Goal: Task Accomplishment & Management: Use online tool/utility

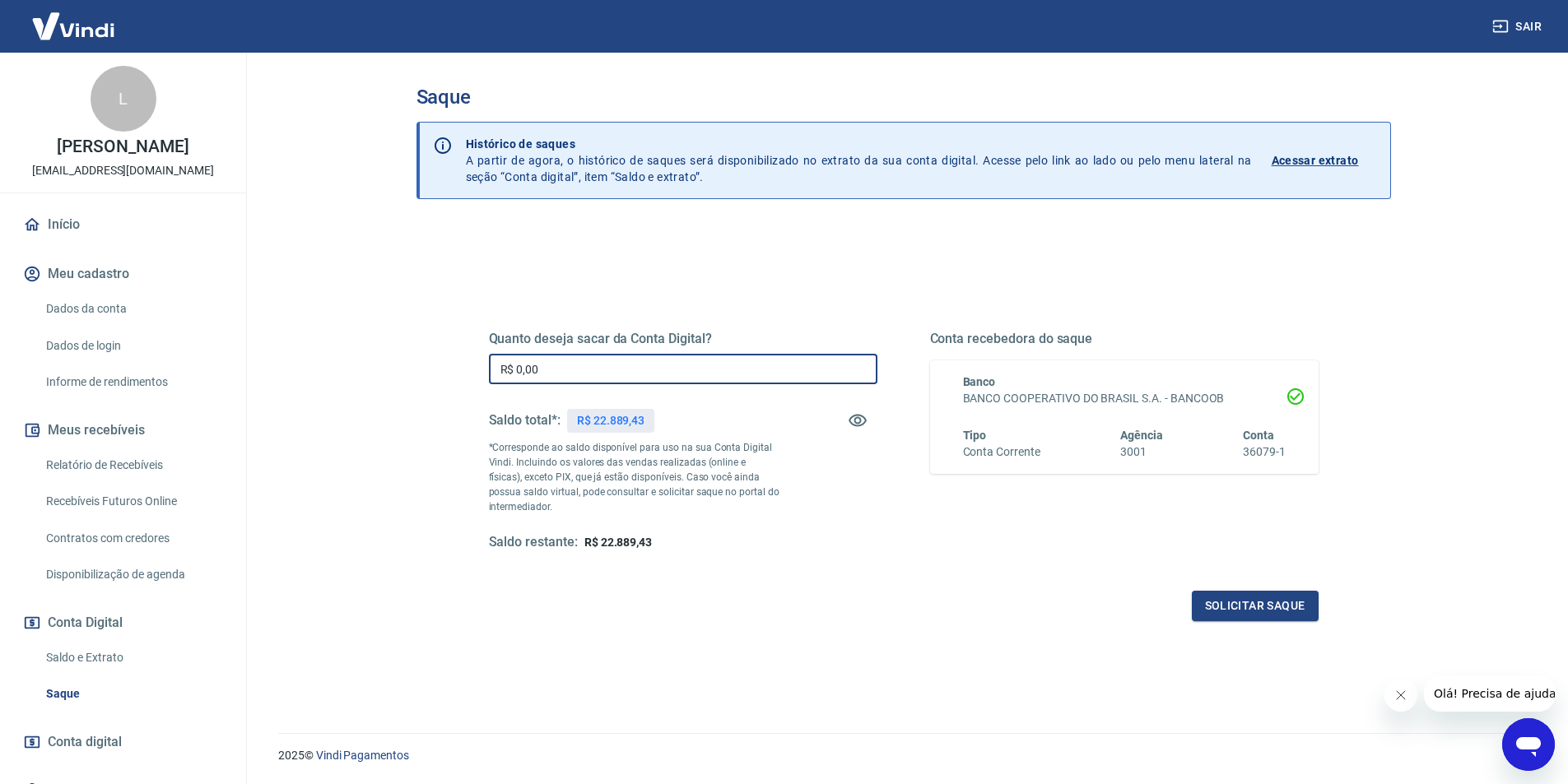
drag, startPoint x: 627, startPoint y: 373, endPoint x: 418, endPoint y: 407, distance: 211.7
click at [410, 375] on div "Saque Histórico de saques A partir de agora, o histórico de saques será disponi…" at bounding box center [904, 382] width 1015 height 660
type input "R$ 15.000,00"
click at [1239, 602] on button "Solicitar saque" at bounding box center [1255, 606] width 127 height 30
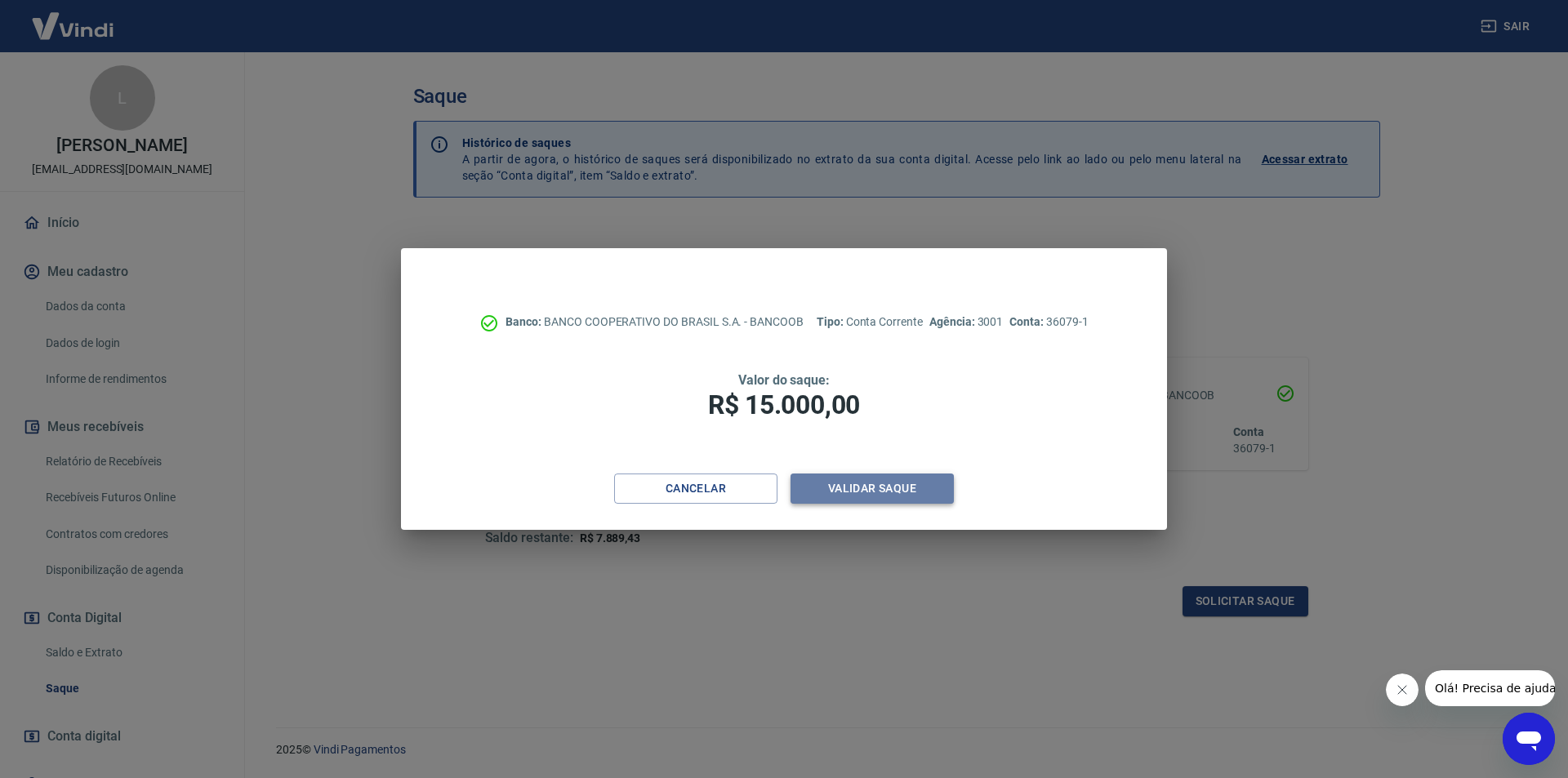
click at [887, 481] on button "Validar saque" at bounding box center [872, 488] width 163 height 30
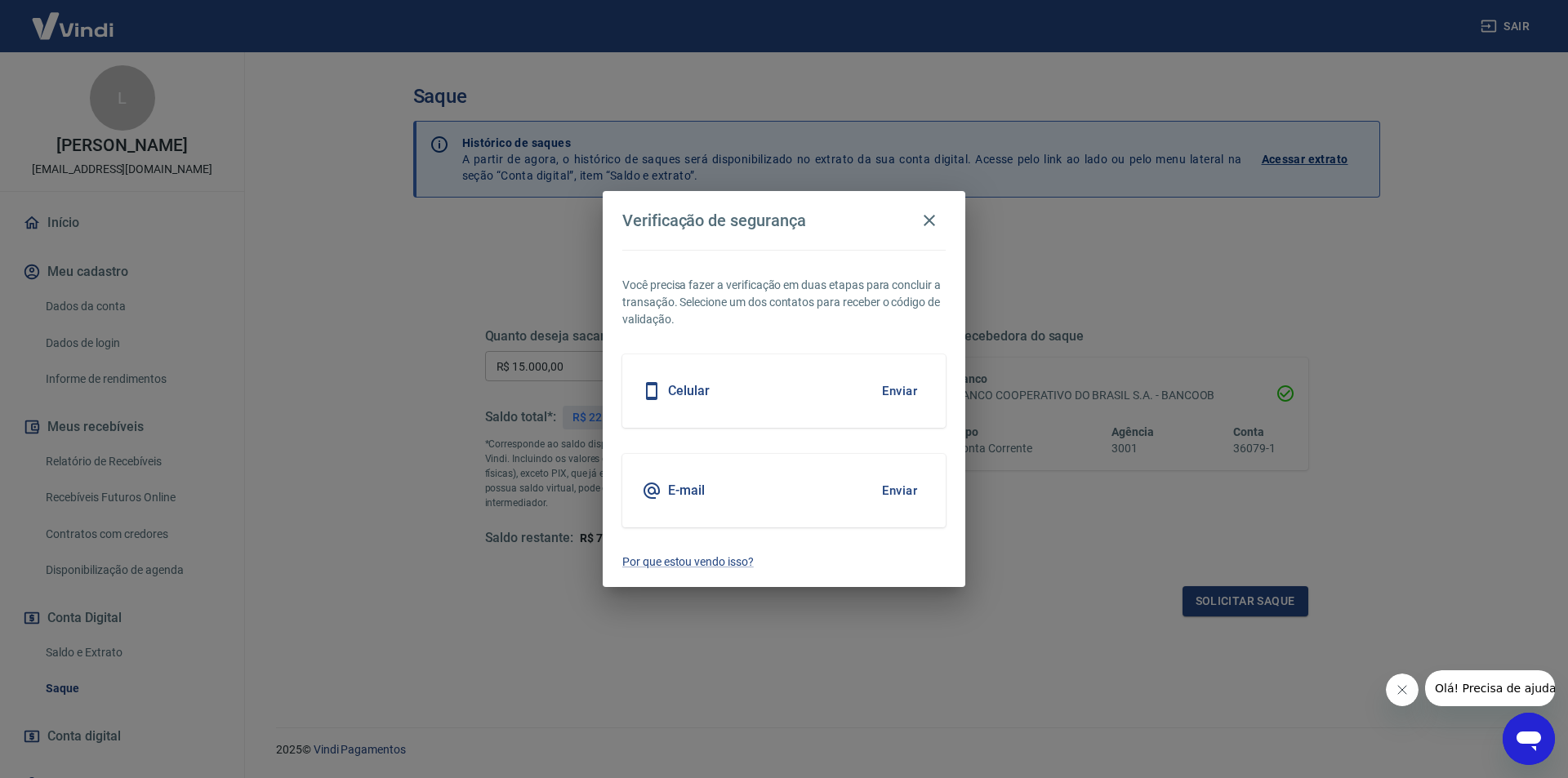
click at [772, 491] on div "E-mail Enviar" at bounding box center [784, 490] width 324 height 73
click at [896, 490] on button "Enviar" at bounding box center [900, 490] width 53 height 34
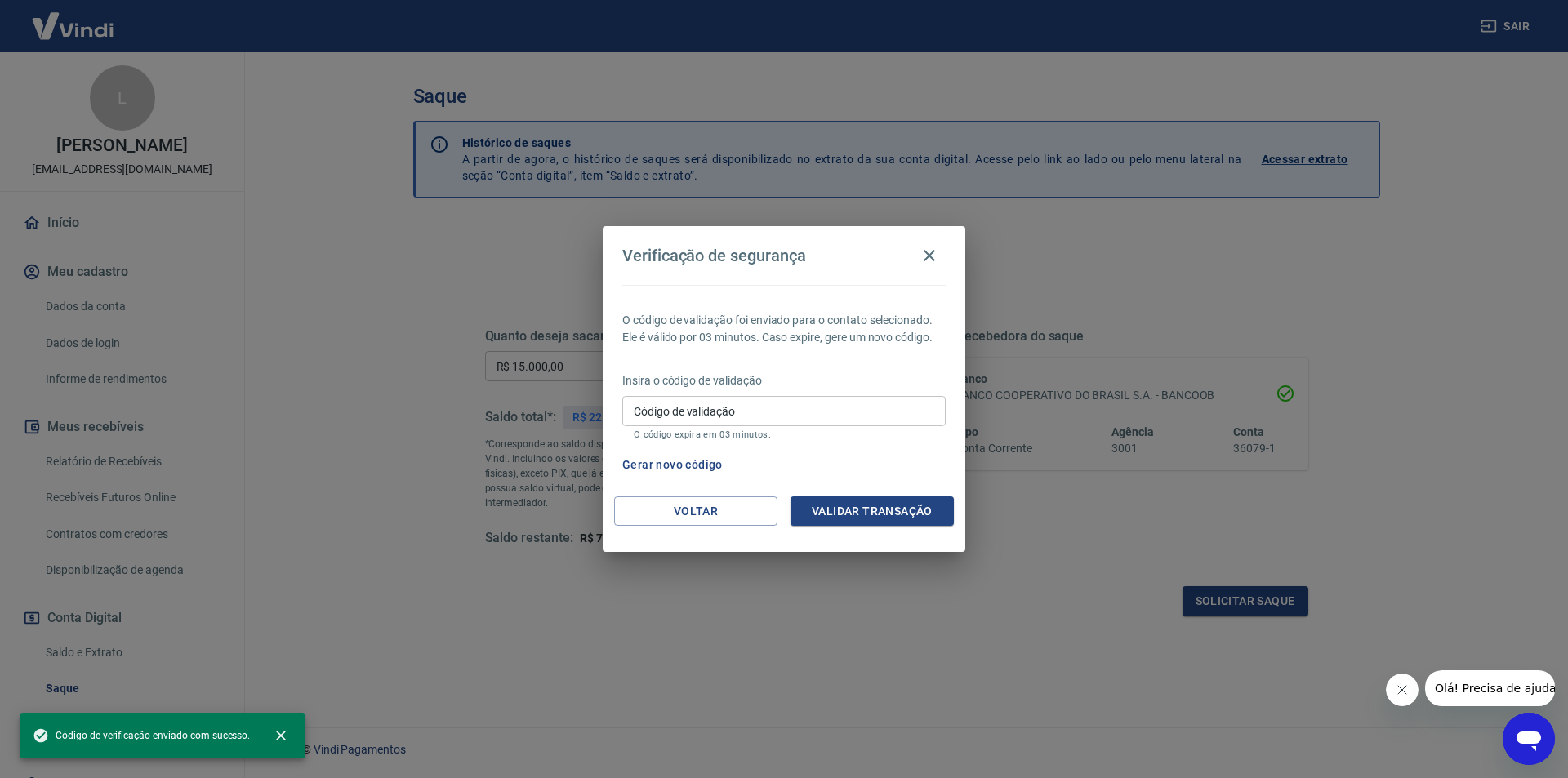
drag, startPoint x: 541, startPoint y: 696, endPoint x: 456, endPoint y: 715, distance: 87.1
click at [540, 696] on div "Verificação de segurança O código de validação foi enviado para o contato selec…" at bounding box center [784, 389] width 1568 height 778
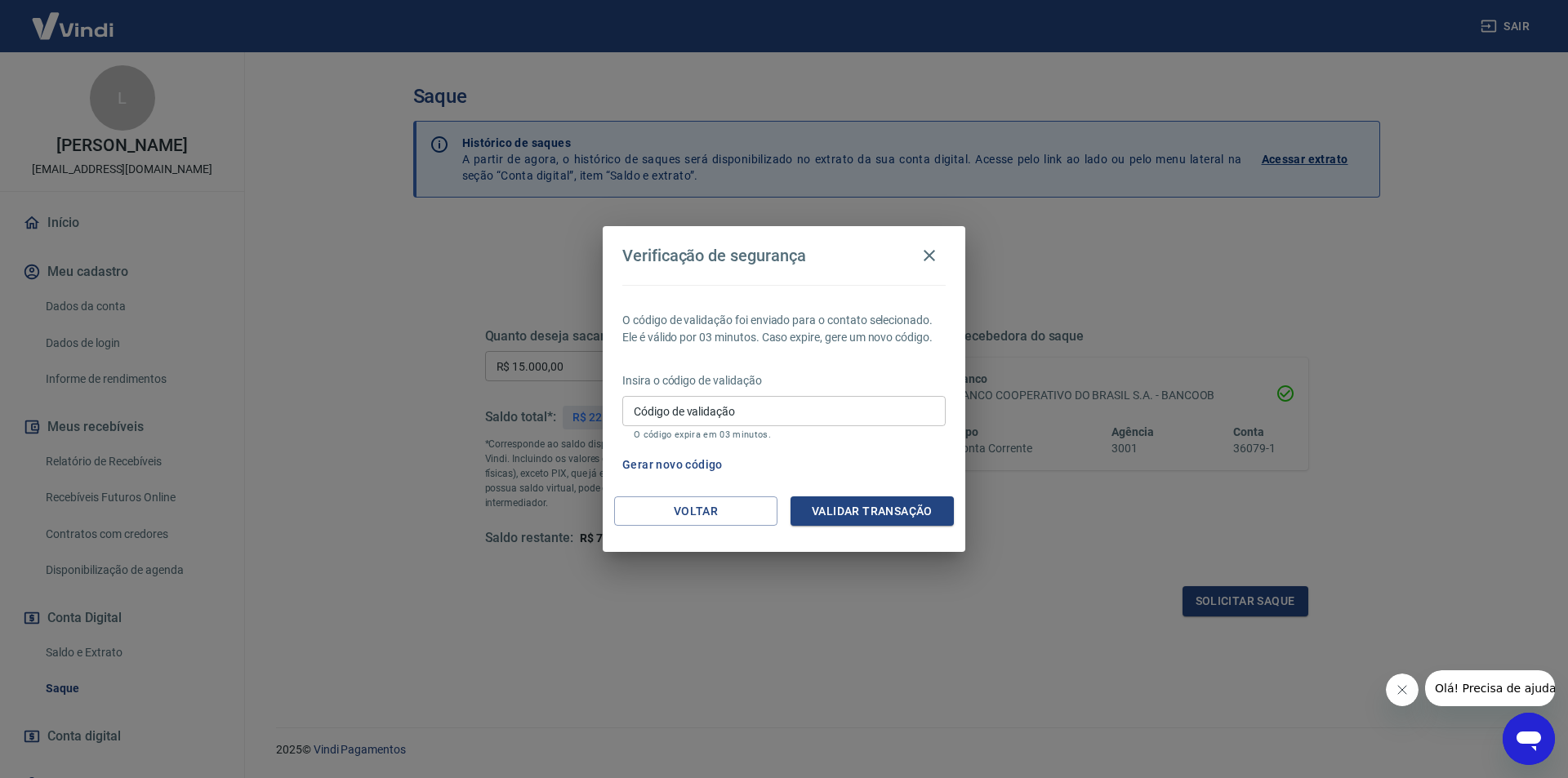
click at [790, 400] on input "Código de validação" at bounding box center [784, 411] width 324 height 30
paste input "150134"
type input "150134"
click at [852, 493] on div "O código de validação foi enviado para o contato selecionado. Ele é válido por …" at bounding box center [784, 390] width 363 height 212
click at [856, 504] on button "Validar transação" at bounding box center [872, 511] width 163 height 30
